Goal: Information Seeking & Learning: Learn about a topic

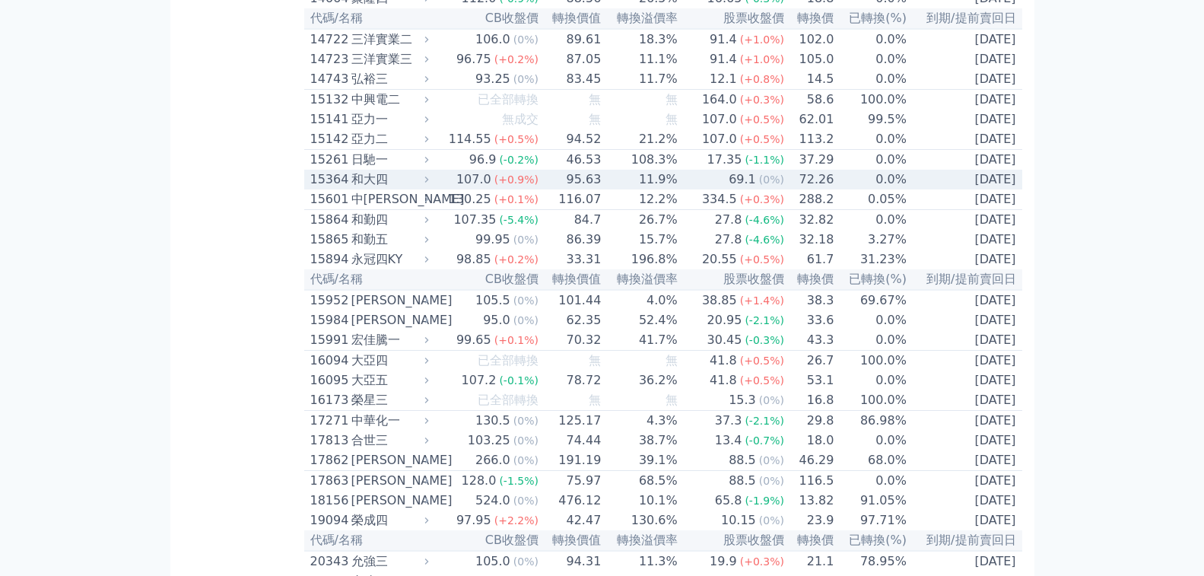
scroll to position [532, 0]
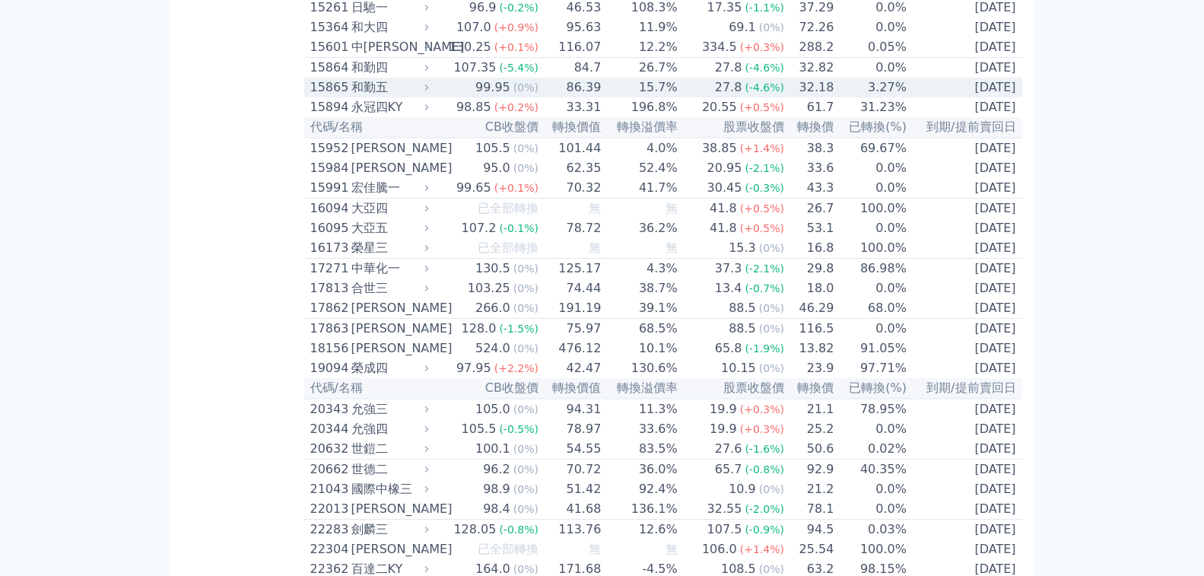
click at [351, 97] on div "和勤五" at bounding box center [388, 87] width 75 height 18
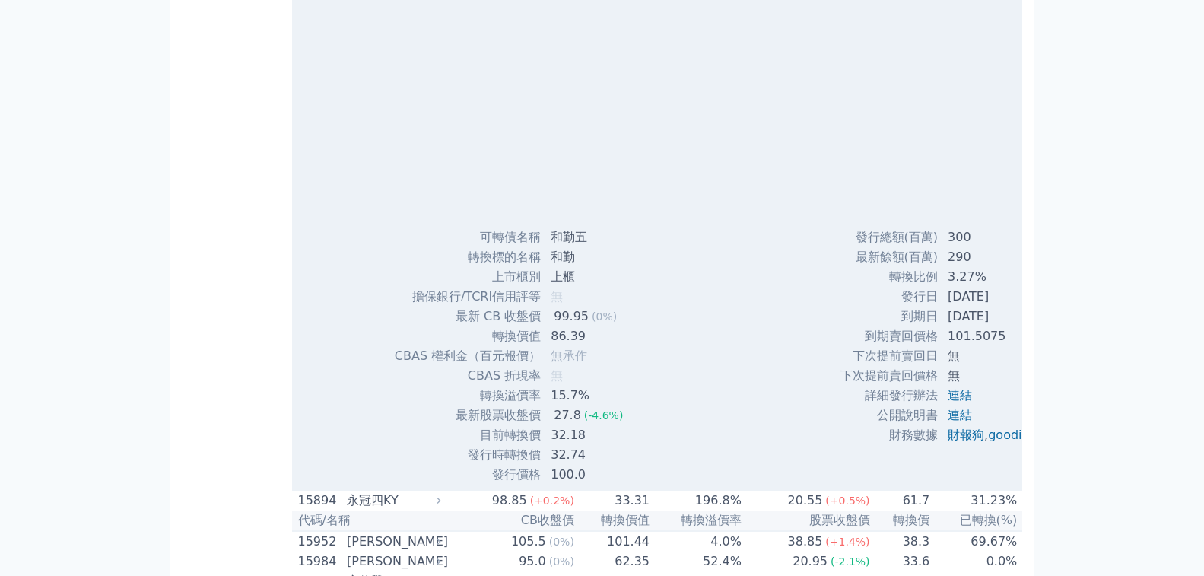
scroll to position [760, 0]
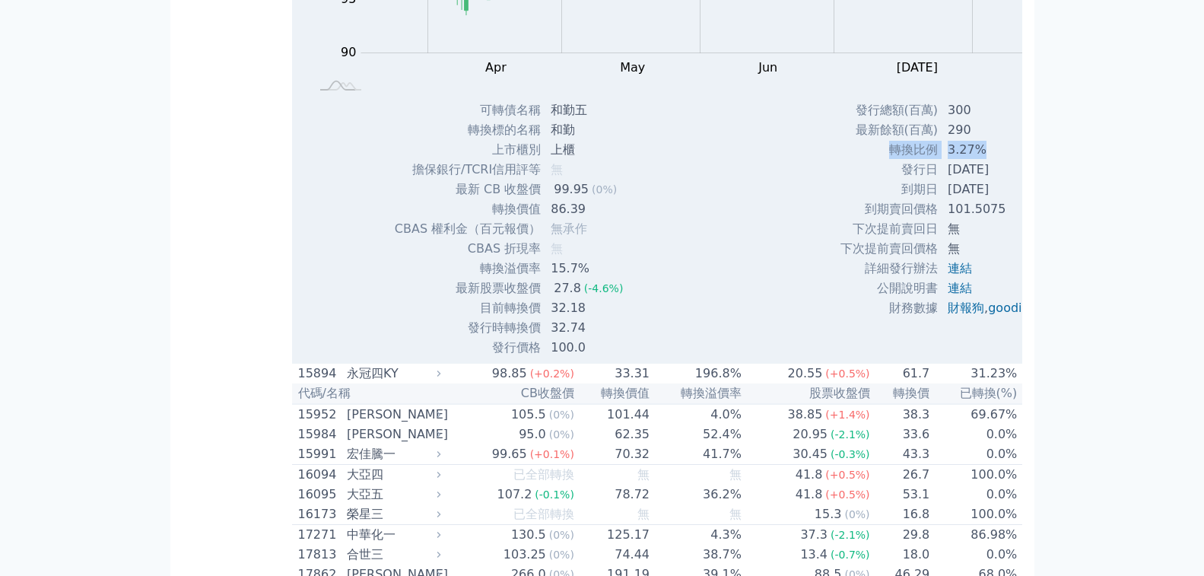
drag, startPoint x: 777, startPoint y: 335, endPoint x: 888, endPoint y: 333, distance: 111.0
click at [888, 160] on tr "轉換比例 3.27%" at bounding box center [946, 150] width 214 height 20
drag, startPoint x: 333, startPoint y: 430, endPoint x: 468, endPoint y: 431, distance: 134.6
click at [468, 278] on tr "轉換溢價率 15.7%" at bounding box center [515, 269] width 242 height 20
drag, startPoint x: 399, startPoint y: 446, endPoint x: 455, endPoint y: 444, distance: 56.3
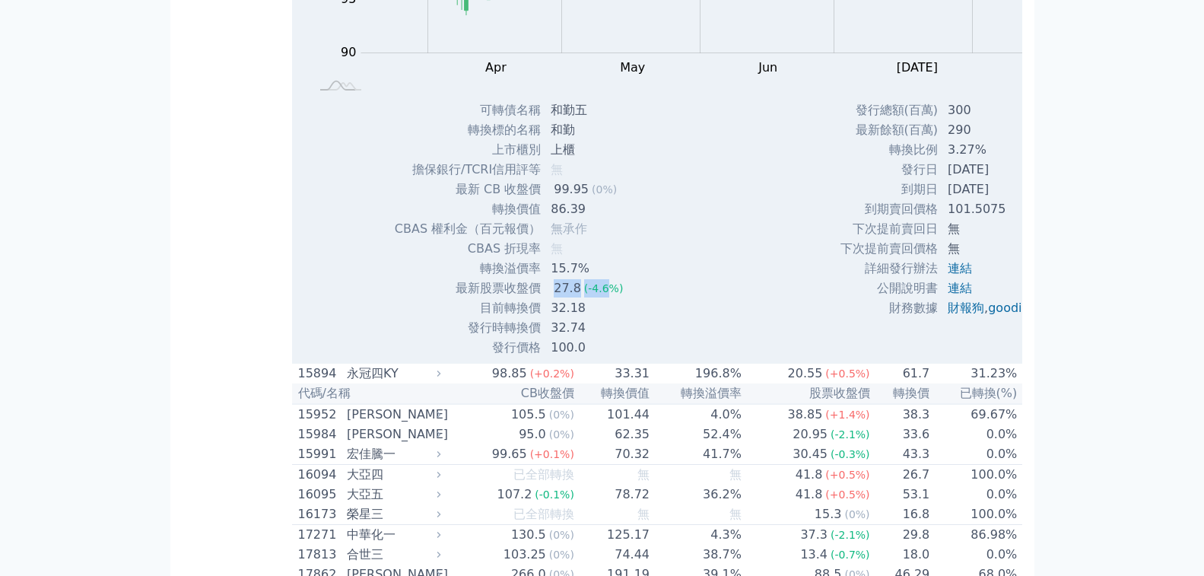
click at [541, 298] on td "27.8 (-4.6%)" at bounding box center [588, 288] width 94 height 20
drag, startPoint x: 470, startPoint y: 433, endPoint x: 369, endPoint y: 423, distance: 101.7
click at [394, 357] on tbody "可轉債名稱 和勤五 轉換標的名稱 和勤 上市櫃別 上櫃 擔保銀行/TCRI信用評等 無 最新 CB 收盤價 99.95 (0%) 86.39" at bounding box center [515, 228] width 242 height 257
click at [541, 278] on td "15.7%" at bounding box center [588, 269] width 94 height 20
drag, startPoint x: 492, startPoint y: 445, endPoint x: 328, endPoint y: 433, distance: 164.7
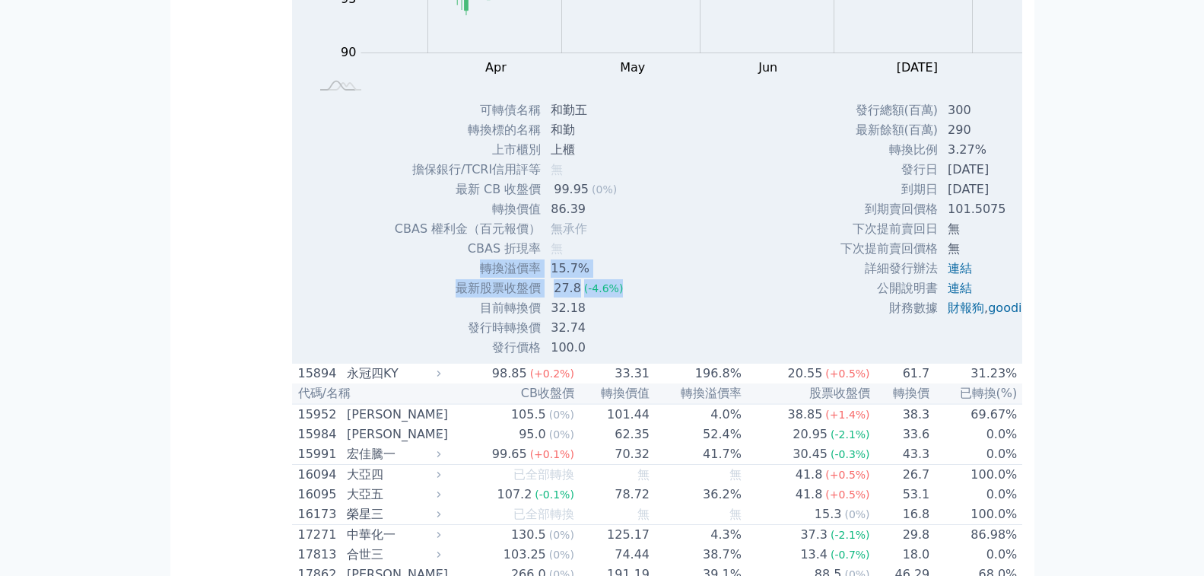
click at [394, 357] on tbody "可轉債名稱 和勤五 轉換標的名稱 和勤 上市櫃別 上櫃 擔保銀行/TCRI信用評等 無 最新 CB 收盤價 99.95 (0%) 86.39" at bounding box center [515, 228] width 242 height 257
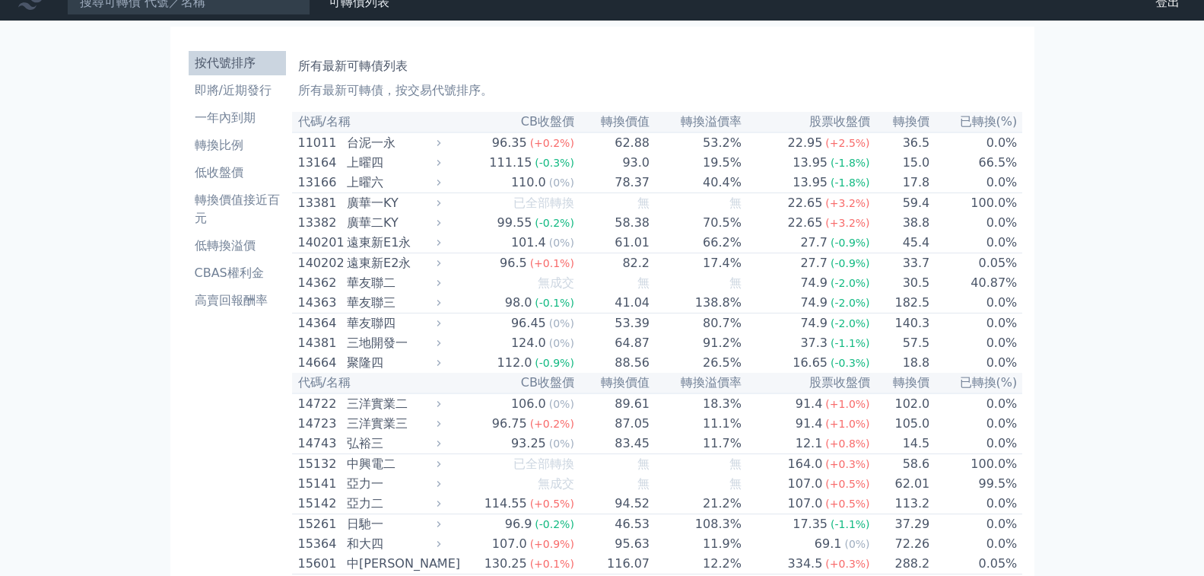
scroll to position [0, 0]
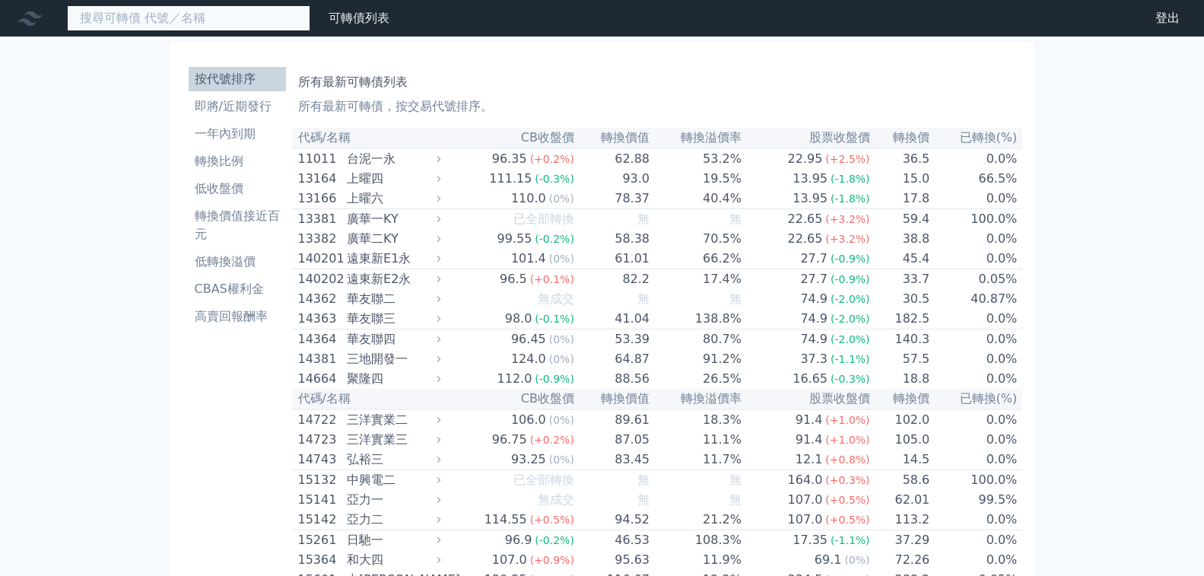
click at [179, 21] on input at bounding box center [188, 18] width 243 height 26
paste input "44163"
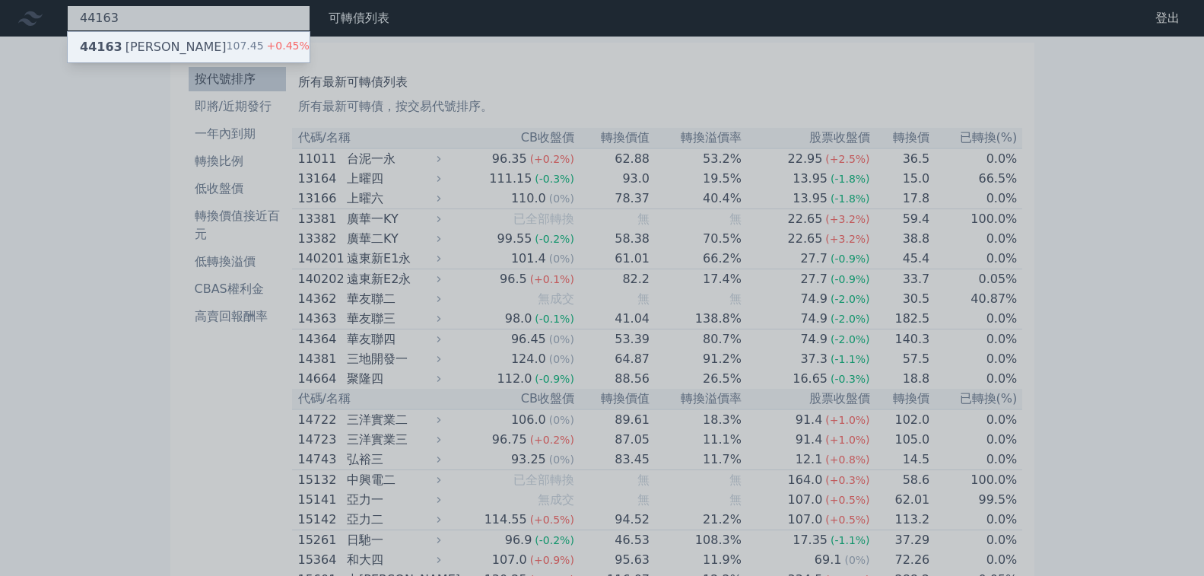
type input "44163"
click at [186, 36] on div "44163 三圓三 107.45 +0.45%" at bounding box center [189, 47] width 242 height 30
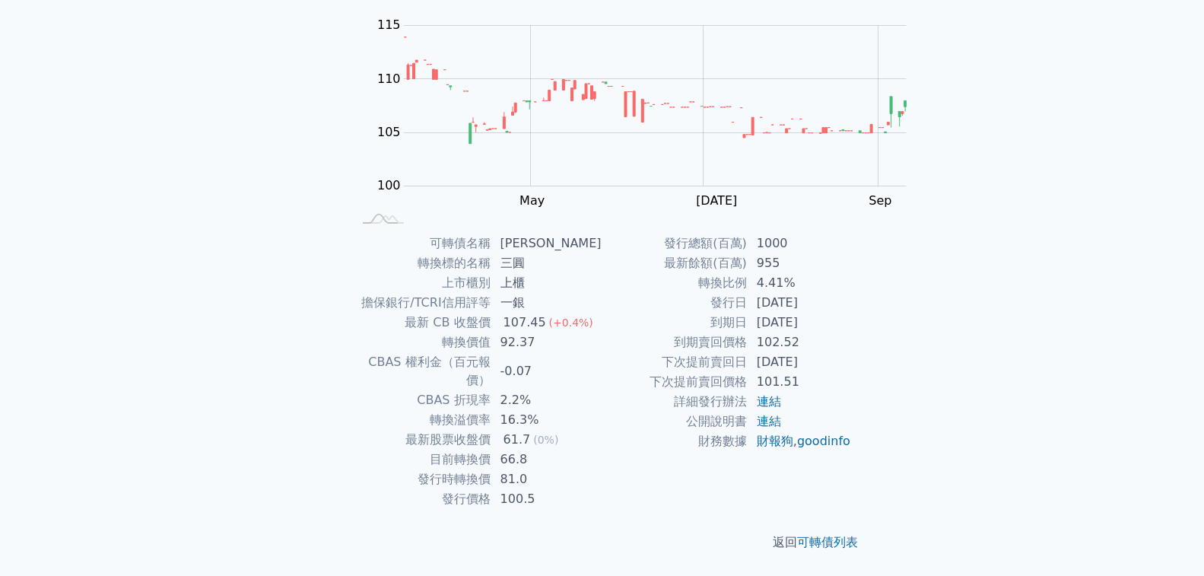
scroll to position [228, 0]
drag, startPoint x: 602, startPoint y: 446, endPoint x: 683, endPoint y: 442, distance: 80.7
click at [683, 442] on tbody "發行總額(百萬) 1000 最新餘額(百萬) 955 轉換比例 4.41% 發行日 [DATE] 到期日 [DATE] 到期賣回價格 102.52 下次提前賣…" at bounding box center [726, 341] width 249 height 217
click at [747, 332] on td "[DATE]" at bounding box center [799, 322] width 104 height 20
drag, startPoint x: 682, startPoint y: 454, endPoint x: 580, endPoint y: 443, distance: 102.5
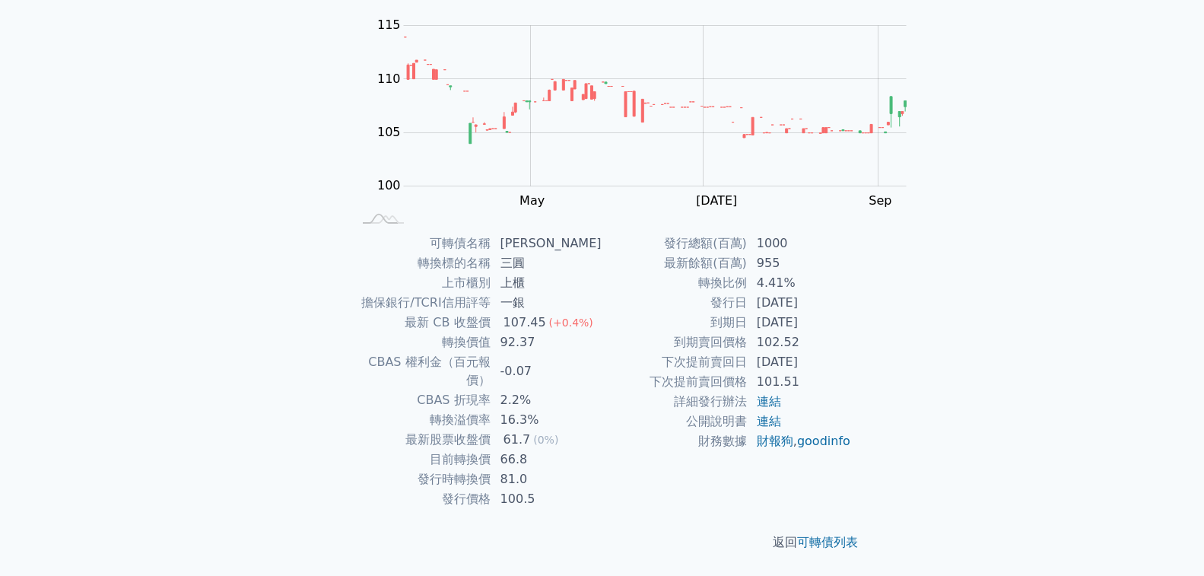
click at [602, 332] on tr "到期日 [DATE]" at bounding box center [726, 322] width 249 height 20
click at [602, 332] on td "到期日" at bounding box center [674, 322] width 145 height 20
drag, startPoint x: 557, startPoint y: 449, endPoint x: 695, endPoint y: 447, distance: 137.6
click at [694, 332] on tr "到期日 [DATE]" at bounding box center [726, 322] width 249 height 20
click at [747, 332] on td "[DATE]" at bounding box center [799, 322] width 104 height 20
